Goal: Task Accomplishment & Management: Use online tool/utility

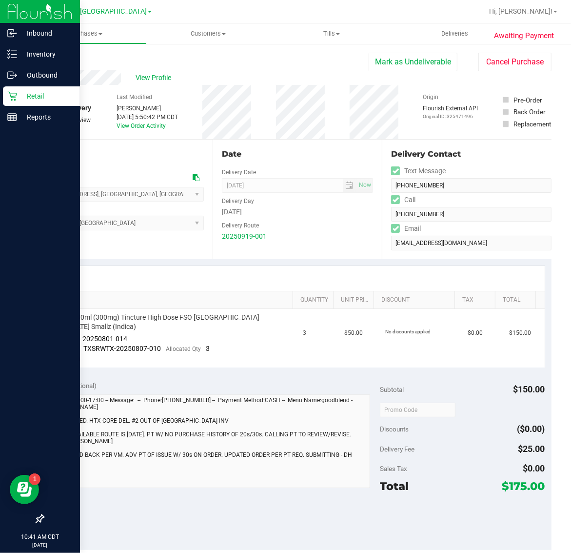
click at [22, 95] on p "Retail" at bounding box center [46, 96] width 59 height 12
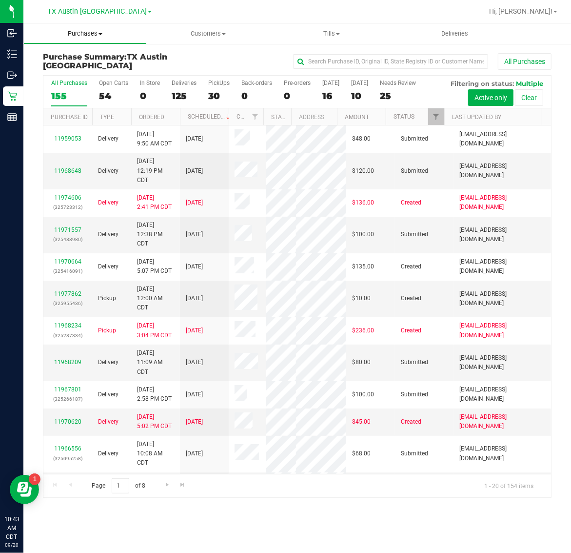
click at [74, 33] on span "Purchases" at bounding box center [85, 33] width 122 height 9
click at [76, 67] on span "Fulfillment" at bounding box center [53, 70] width 60 height 8
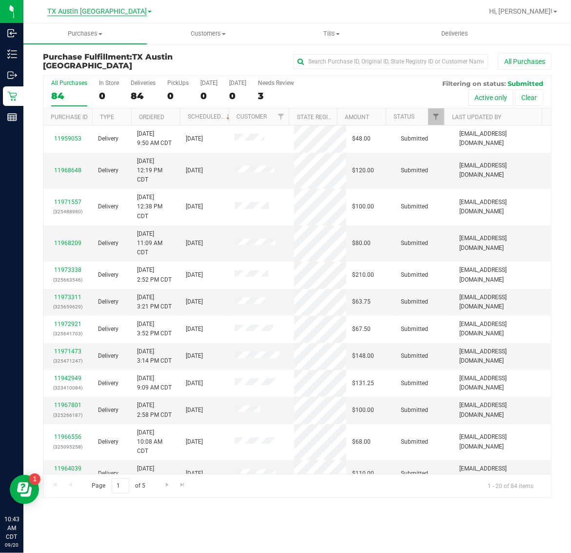
click at [87, 11] on span "TX Austin [GEOGRAPHIC_DATA]" at bounding box center [97, 11] width 100 height 9
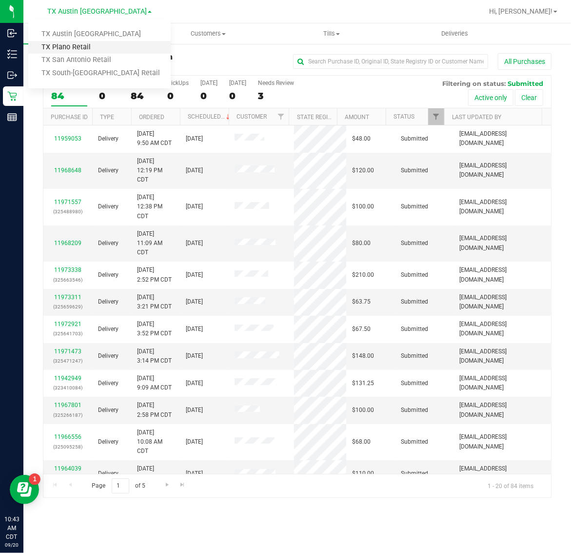
click at [86, 45] on link "TX Plano Retail" at bounding box center [99, 47] width 142 height 13
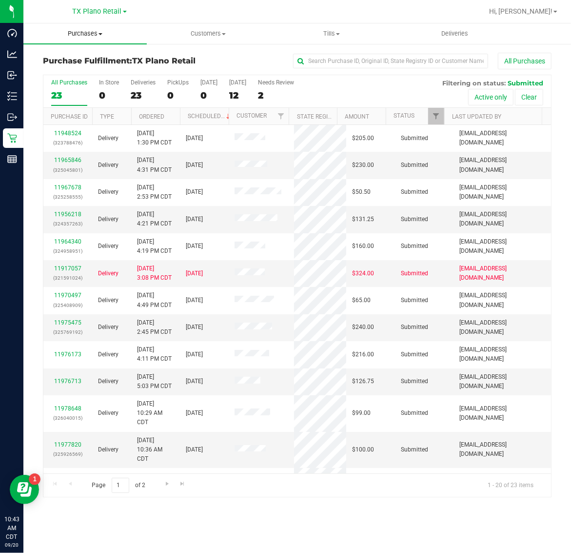
click at [86, 31] on span "Purchases" at bounding box center [84, 33] width 123 height 9
click at [96, 6] on div "TX Plano Retail TX Austin DC TX Plano Retail TX San Antonio Retail TX South-Aus…" at bounding box center [100, 11] width 54 height 12
click at [94, 13] on span "TX Plano Retail" at bounding box center [97, 11] width 49 height 9
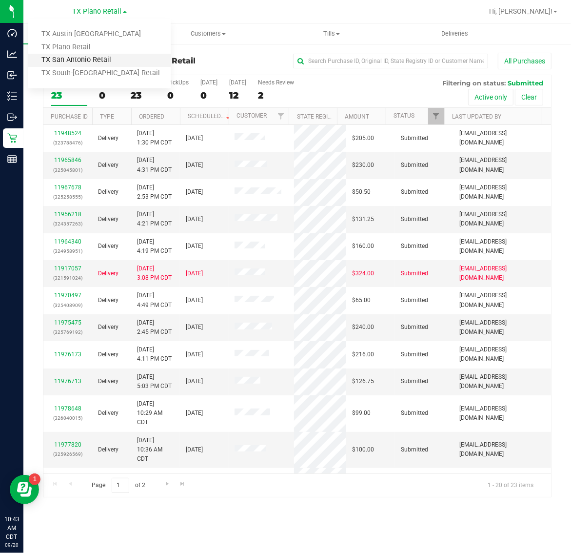
click at [91, 61] on link "TX San Antonio Retail" at bounding box center [99, 60] width 142 height 13
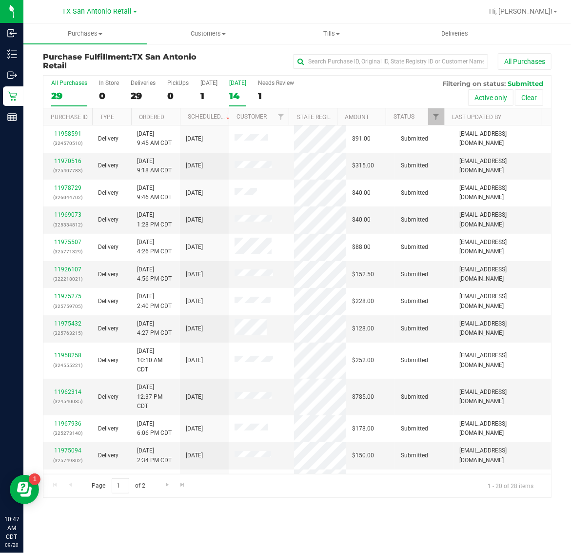
click at [245, 91] on div "14" at bounding box center [237, 95] width 17 height 11
click at [0, 0] on input "Tomorrow 14" at bounding box center [0, 0] width 0 height 0
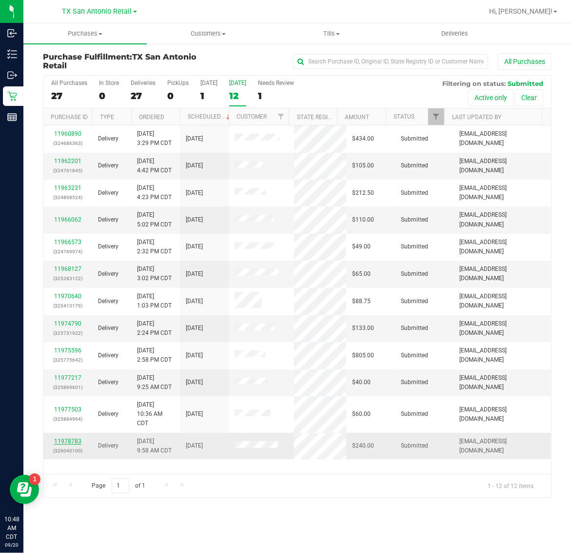
click at [57, 442] on link "11978783" at bounding box center [67, 441] width 27 height 7
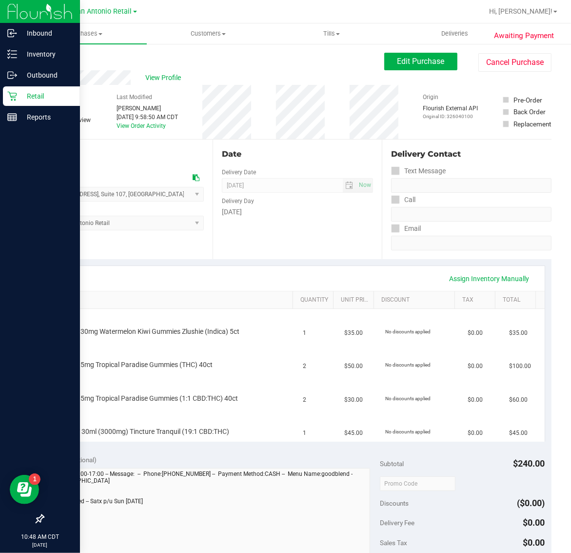
click at [35, 103] on div "Retail" at bounding box center [41, 96] width 77 height 20
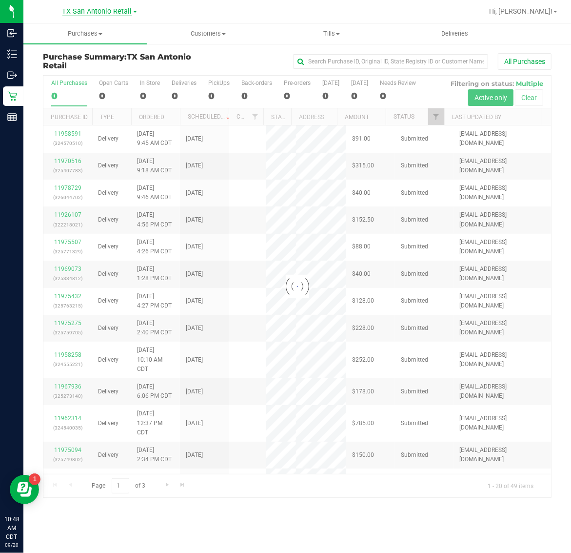
click at [100, 9] on span "TX San Antonio Retail" at bounding box center [97, 11] width 70 height 9
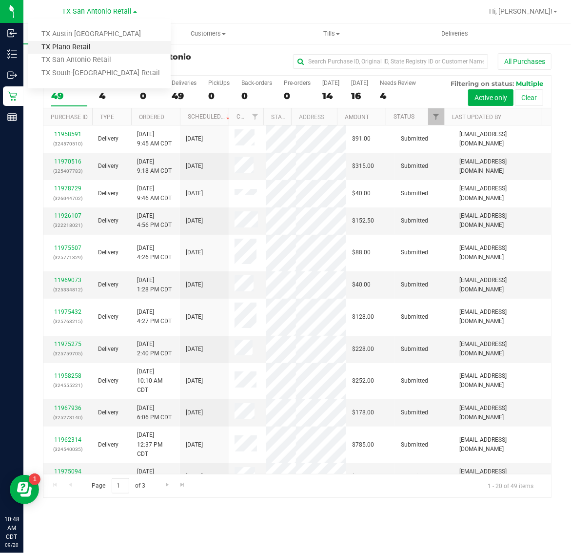
click at [80, 45] on link "TX Plano Retail" at bounding box center [99, 47] width 142 height 13
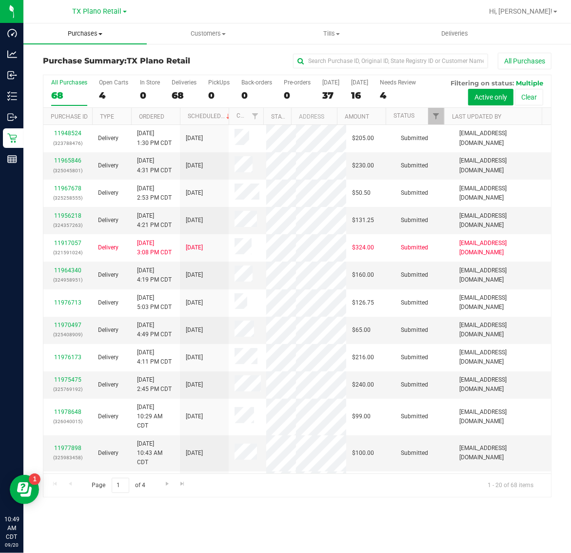
click at [88, 37] on span "Purchases" at bounding box center [84, 33] width 123 height 9
click at [89, 66] on li "Fulfillment" at bounding box center [84, 71] width 123 height 12
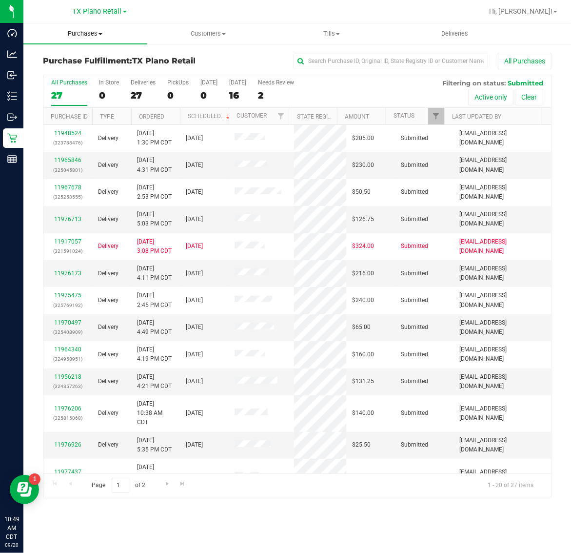
click at [89, 37] on span "Purchases" at bounding box center [84, 33] width 123 height 9
click at [88, 72] on li "Fulfillment" at bounding box center [84, 71] width 123 height 12
click at [238, 88] on label "Tomorrow 16" at bounding box center [237, 92] width 17 height 27
click at [0, 0] on input "Tomorrow 16" at bounding box center [0, 0] width 0 height 0
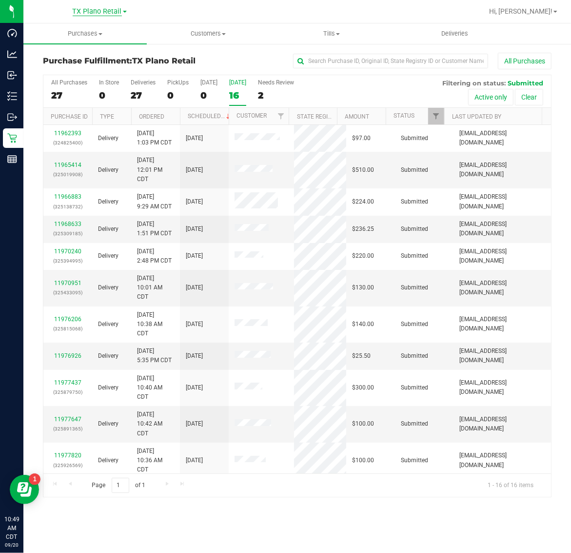
click at [101, 8] on span "TX Plano Retail" at bounding box center [97, 11] width 49 height 9
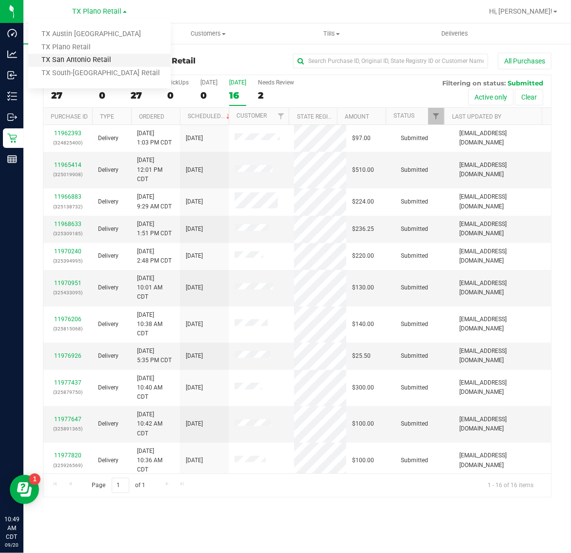
click at [96, 60] on link "TX San Antonio Retail" at bounding box center [99, 60] width 142 height 13
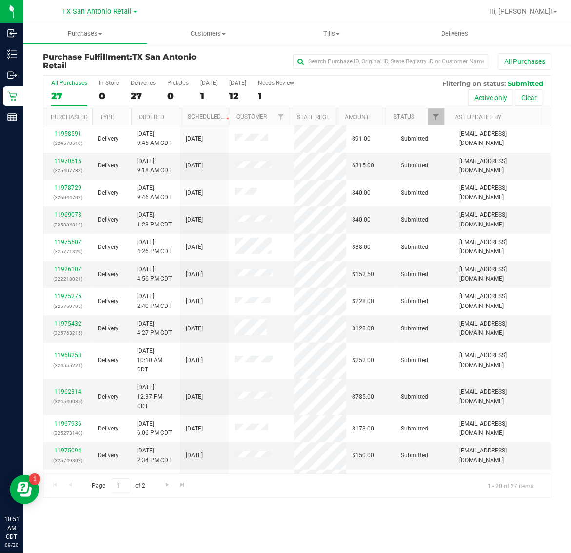
click at [89, 11] on span "TX San Antonio Retail" at bounding box center [97, 11] width 70 height 9
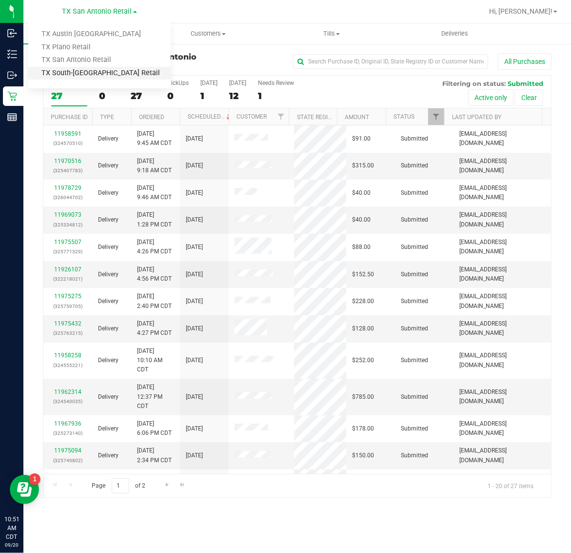
click at [88, 69] on link "TX South-[GEOGRAPHIC_DATA] Retail" at bounding box center [99, 73] width 142 height 13
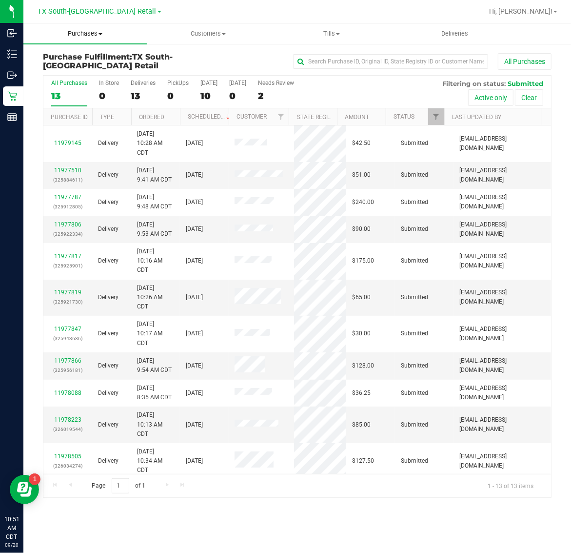
click at [87, 40] on uib-tab-heading "Purchases Summary of purchases Fulfillment All purchases" at bounding box center [84, 33] width 123 height 20
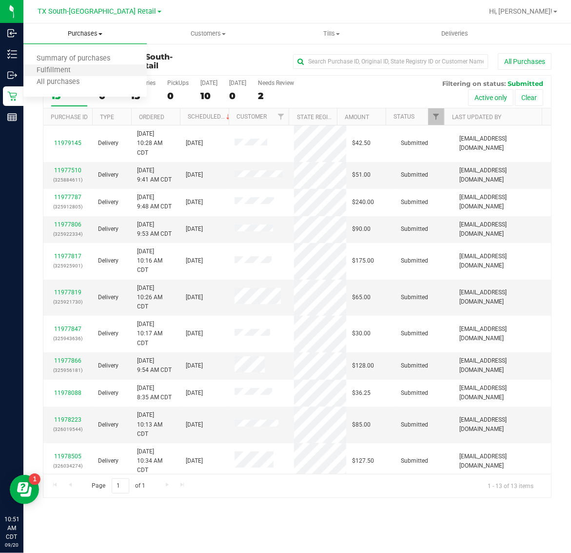
click at [89, 66] on li "Fulfillment" at bounding box center [84, 71] width 123 height 12
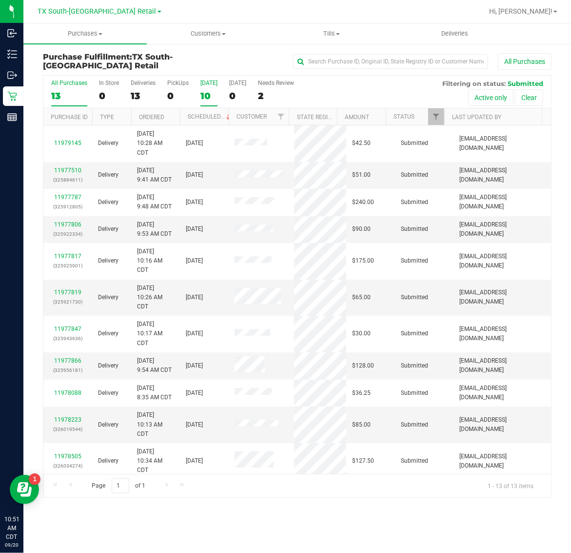
click at [202, 90] on div "10" at bounding box center [208, 95] width 17 height 11
click at [0, 0] on input "Today 10" at bounding box center [0, 0] width 0 height 0
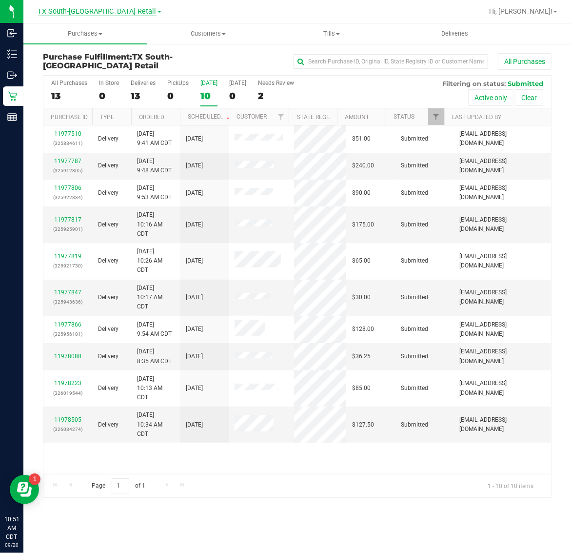
click at [89, 14] on span "TX South-[GEOGRAPHIC_DATA] Retail" at bounding box center [97, 11] width 119 height 9
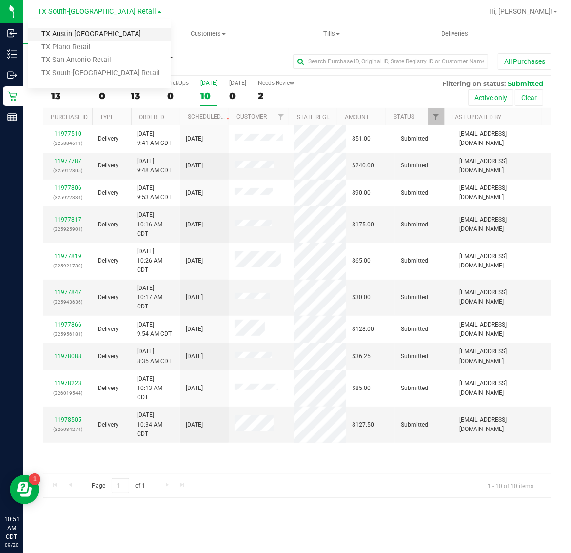
click at [91, 38] on link "TX Austin [GEOGRAPHIC_DATA]" at bounding box center [99, 34] width 142 height 13
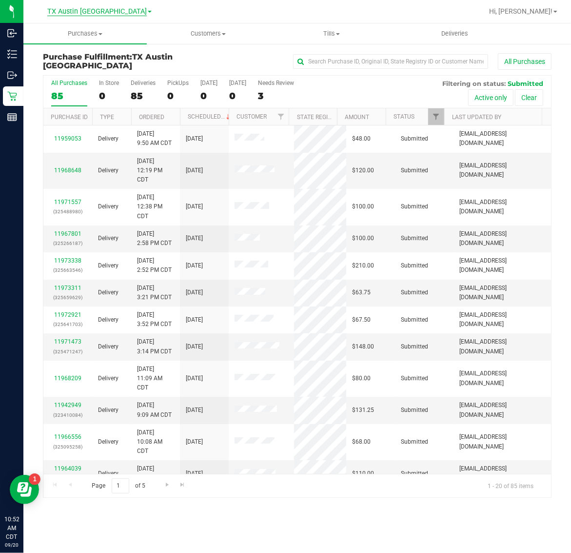
click at [97, 10] on span "TX Austin [GEOGRAPHIC_DATA]" at bounding box center [97, 11] width 100 height 9
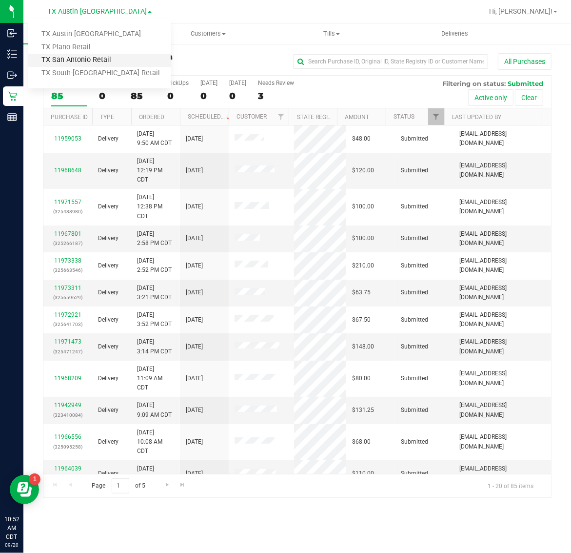
click at [89, 62] on link "TX San Antonio Retail" at bounding box center [99, 60] width 142 height 13
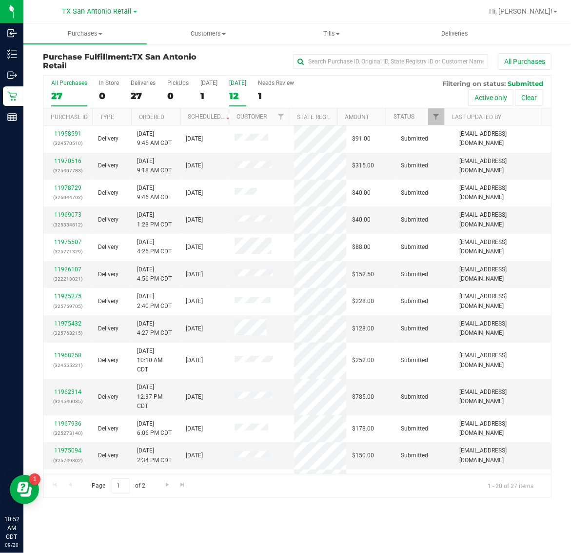
click at [241, 90] on div "12" at bounding box center [237, 95] width 17 height 11
click at [0, 0] on input "Tomorrow 12" at bounding box center [0, 0] width 0 height 0
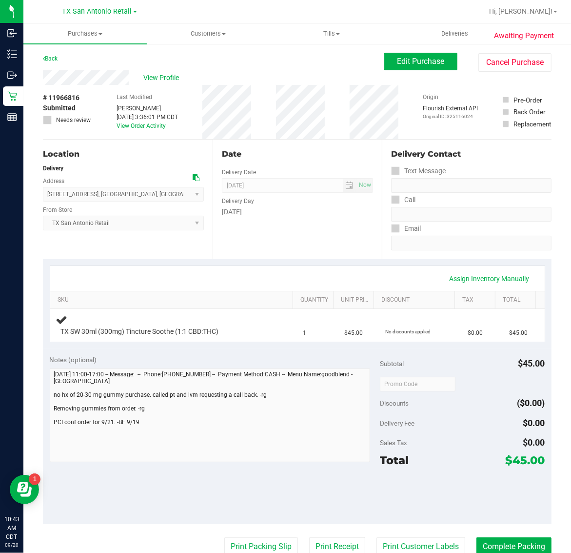
scroll to position [183, 0]
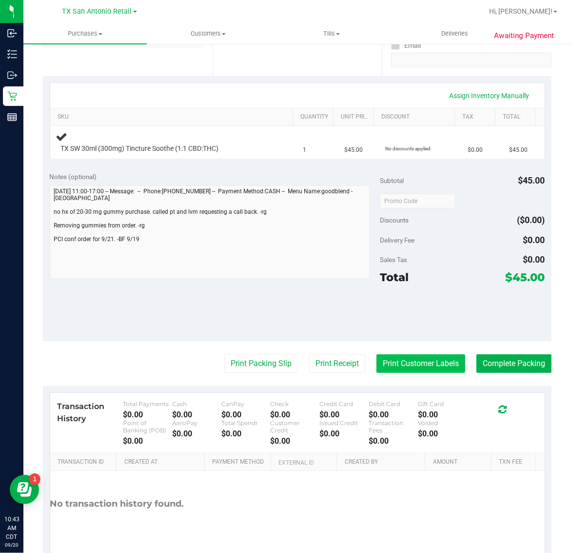
click at [418, 361] on button "Print Customer Labels" at bounding box center [421, 363] width 89 height 19
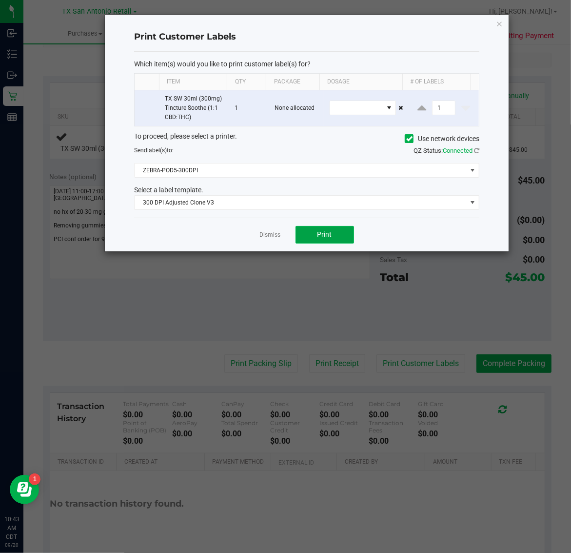
click at [335, 233] on button "Print" at bounding box center [325, 235] width 59 height 18
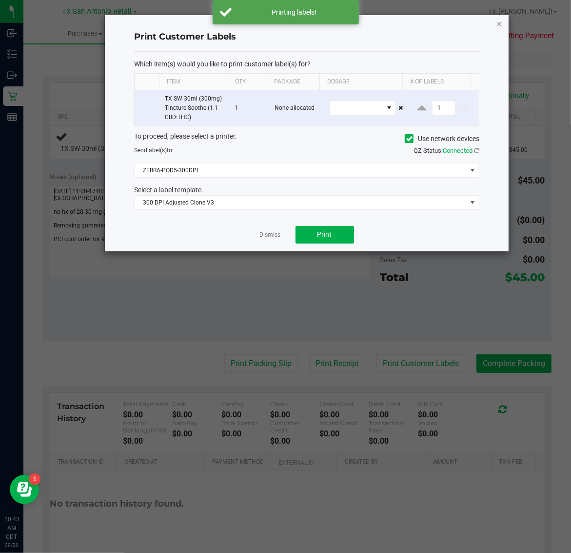
click at [500, 22] on icon "button" at bounding box center [500, 24] width 7 height 12
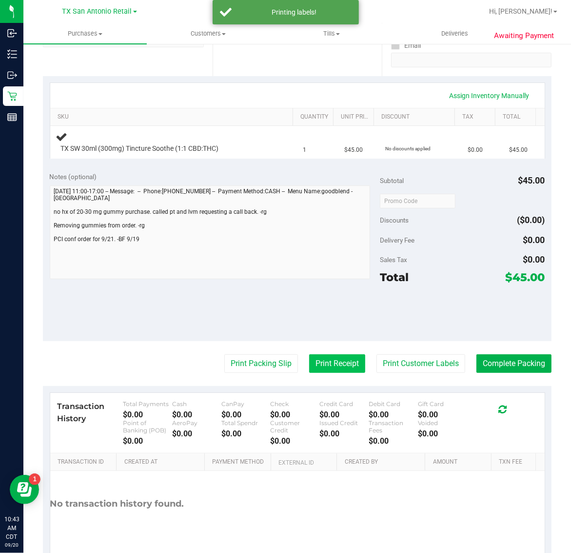
click at [320, 363] on button "Print Receipt" at bounding box center [337, 363] width 56 height 19
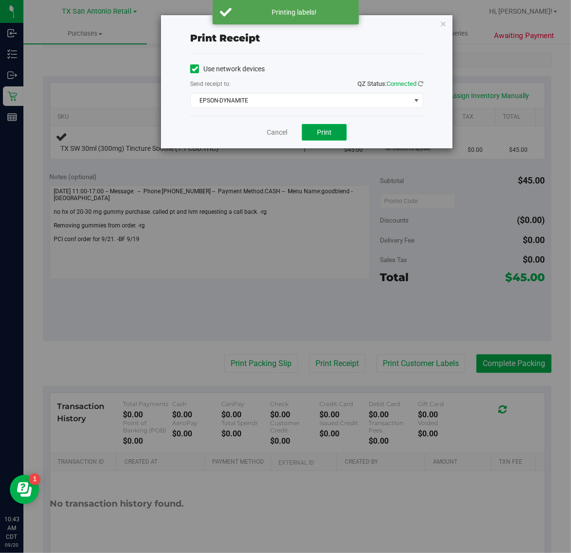
click at [325, 133] on span "Print" at bounding box center [324, 132] width 15 height 8
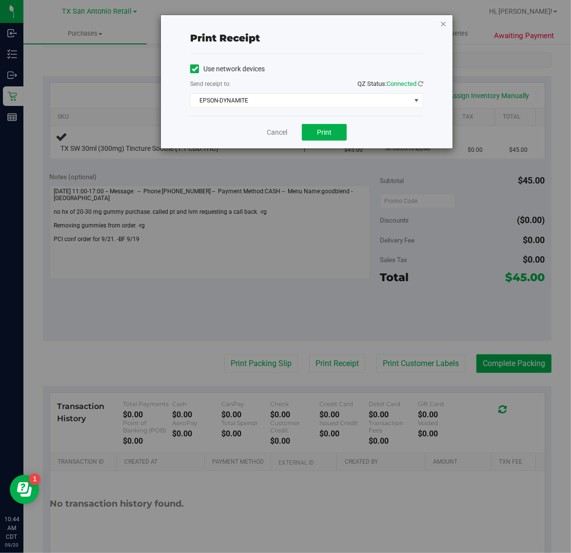
click at [440, 22] on icon "button" at bounding box center [443, 24] width 7 height 12
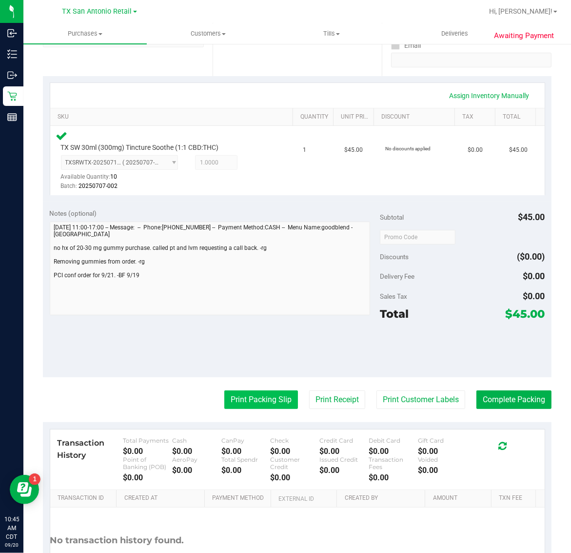
click at [261, 403] on button "Print Packing Slip" at bounding box center [261, 399] width 74 height 19
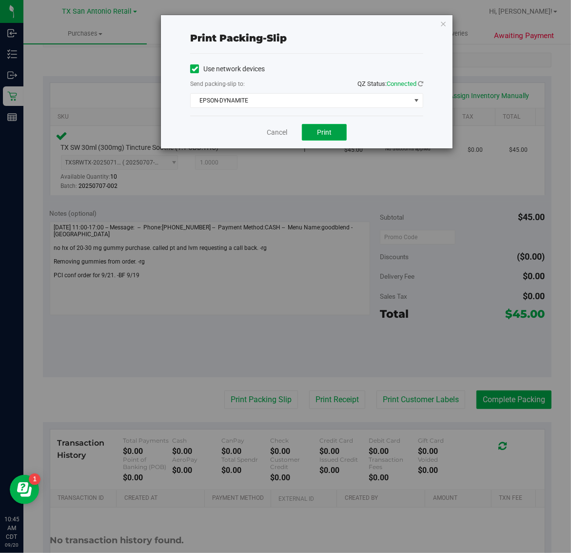
click at [324, 136] on span "Print" at bounding box center [324, 132] width 15 height 8
click at [445, 25] on icon "button" at bounding box center [443, 24] width 7 height 12
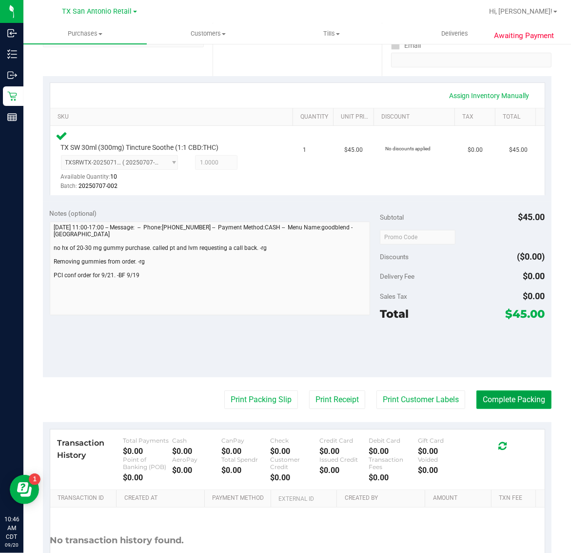
click at [491, 400] on button "Complete Packing" at bounding box center [514, 399] width 75 height 19
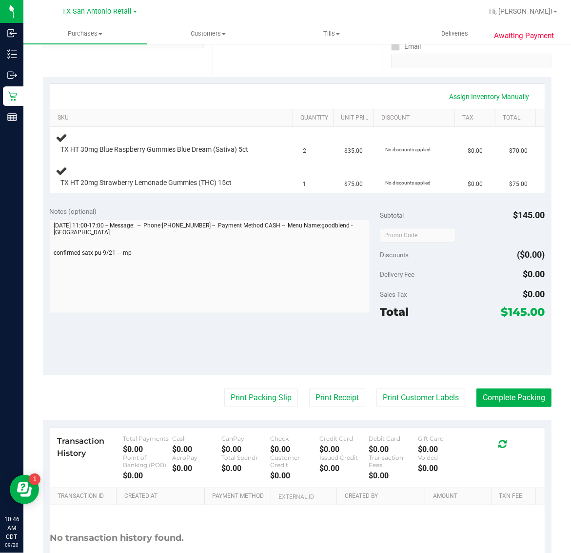
scroll to position [183, 0]
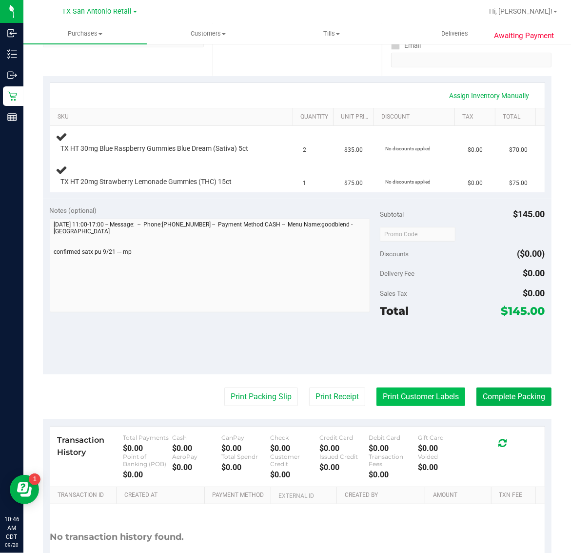
click at [423, 391] on button "Print Customer Labels" at bounding box center [421, 396] width 89 height 19
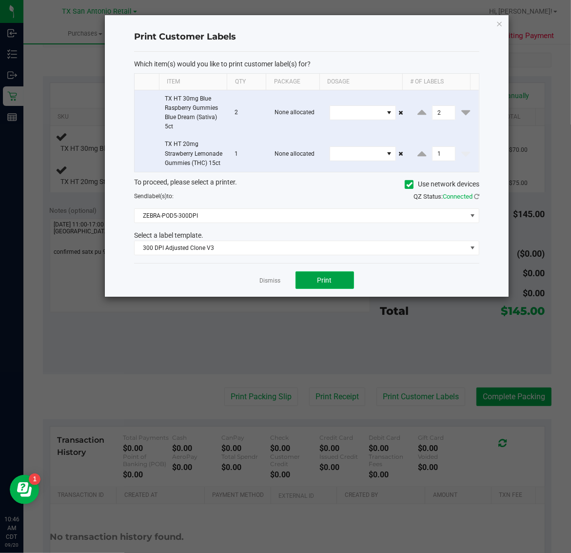
click at [340, 289] on button "Print" at bounding box center [325, 280] width 59 height 18
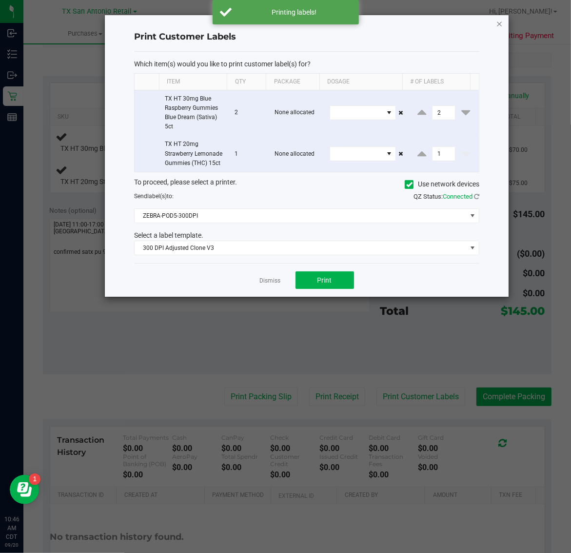
click at [497, 22] on icon "button" at bounding box center [500, 24] width 7 height 12
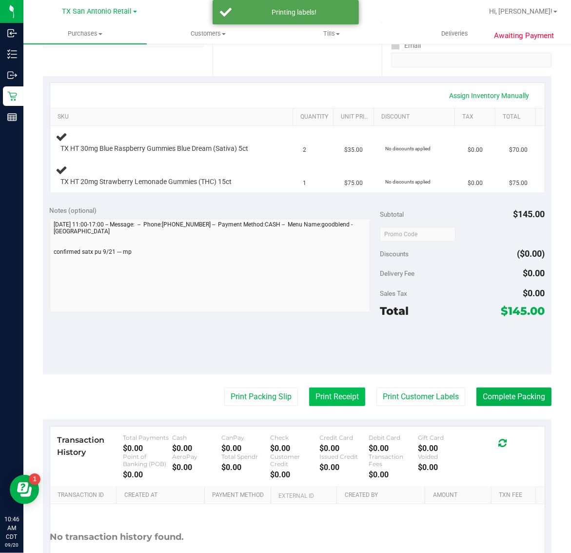
click at [326, 390] on button "Print Receipt" at bounding box center [337, 396] width 56 height 19
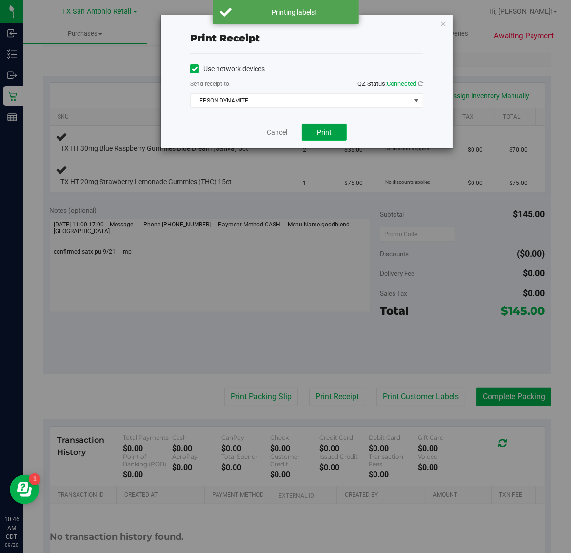
click at [323, 135] on span "Print" at bounding box center [324, 132] width 15 height 8
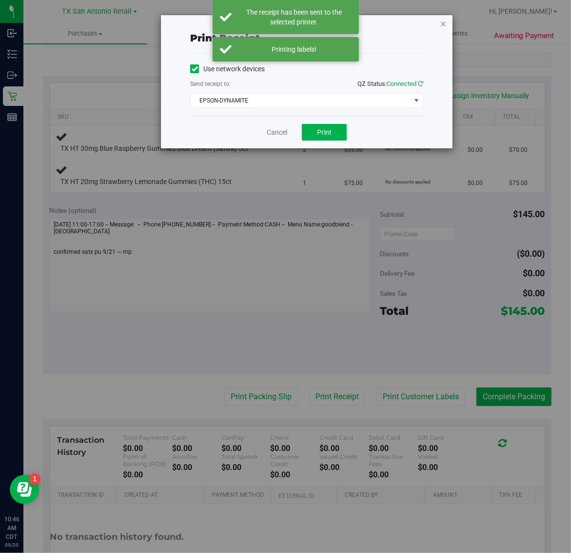
click at [442, 20] on icon "button" at bounding box center [443, 24] width 7 height 12
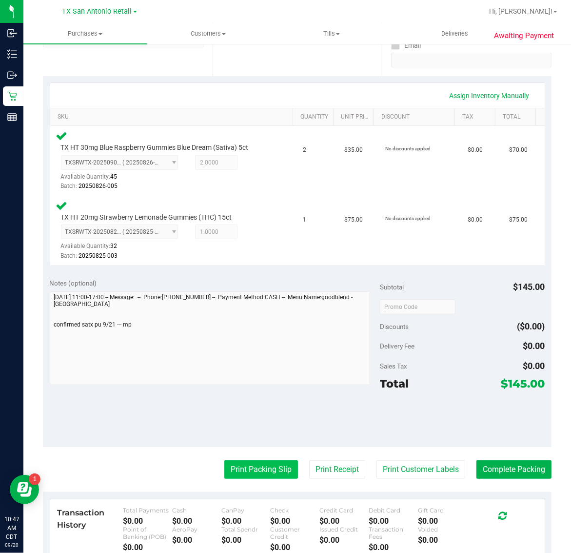
click at [258, 476] on button "Print Packing Slip" at bounding box center [261, 469] width 74 height 19
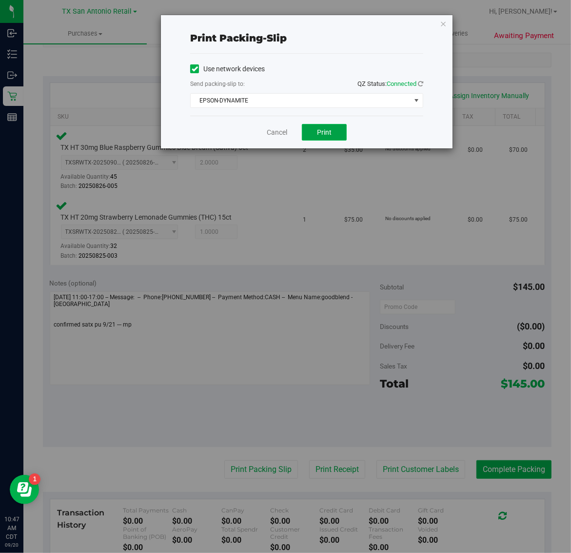
click at [321, 135] on span "Print" at bounding box center [324, 132] width 15 height 8
click at [444, 20] on icon "button" at bounding box center [443, 24] width 7 height 12
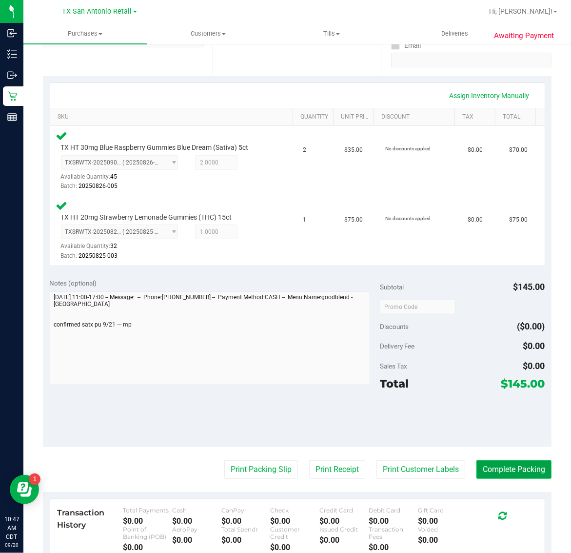
click at [483, 464] on button "Complete Packing" at bounding box center [514, 469] width 75 height 19
